Goal: Transaction & Acquisition: Subscribe to service/newsletter

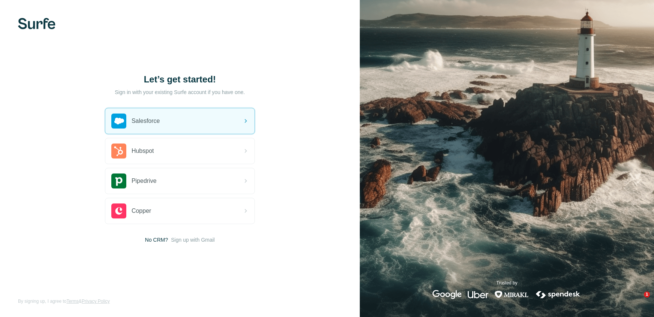
click at [192, 117] on div "Salesforce" at bounding box center [179, 120] width 149 height 25
